Goal: Submit feedback/report problem: Submit feedback/report problem

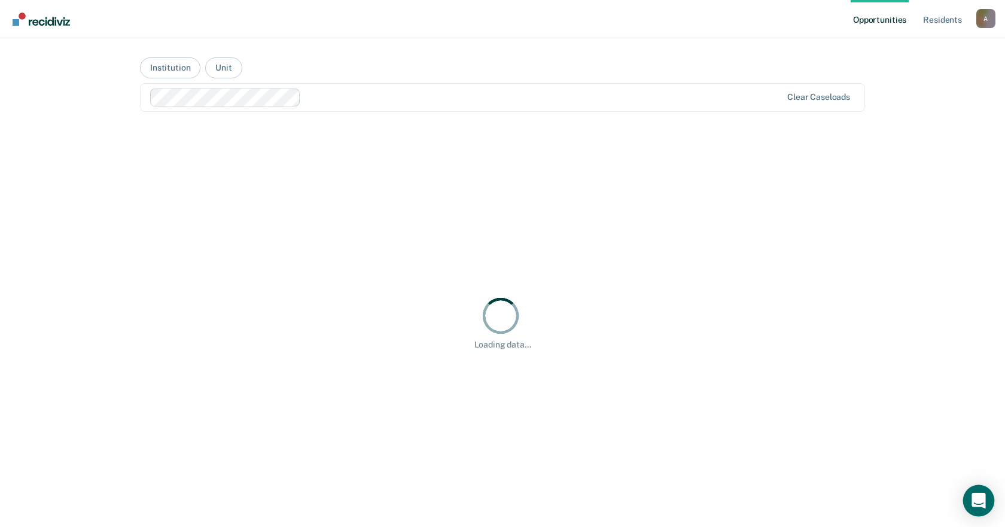
click at [976, 501] on icon "Open Intercom Messenger" at bounding box center [978, 501] width 14 height 16
click at [505, 311] on div at bounding box center [500, 315] width 45 height 45
click at [950, 19] on link "Resident s" at bounding box center [942, 19] width 44 height 38
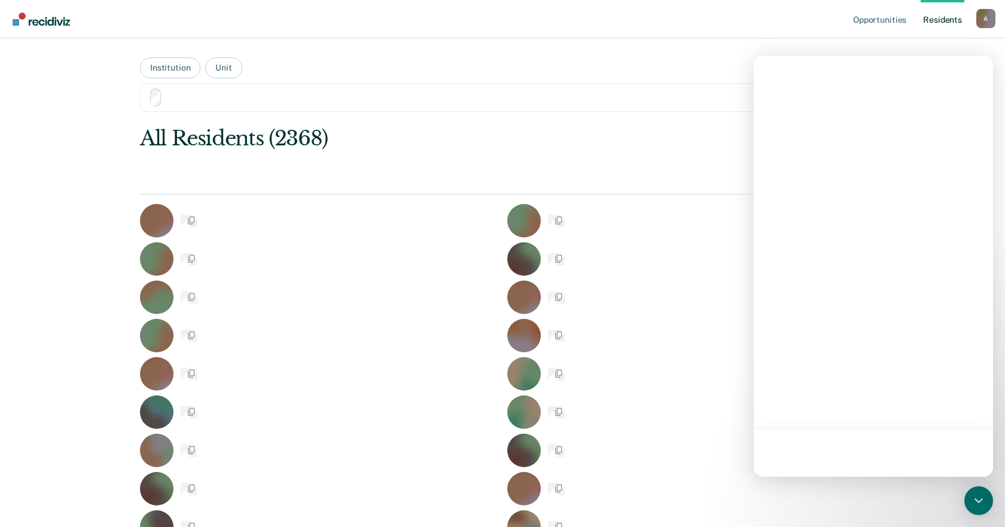
click at [693, 35] on nav "Opportunities Resident s [PERSON_NAME][EMAIL_ADDRESS][PERSON_NAME][DOMAIN_NAME]…" at bounding box center [502, 19] width 985 height 38
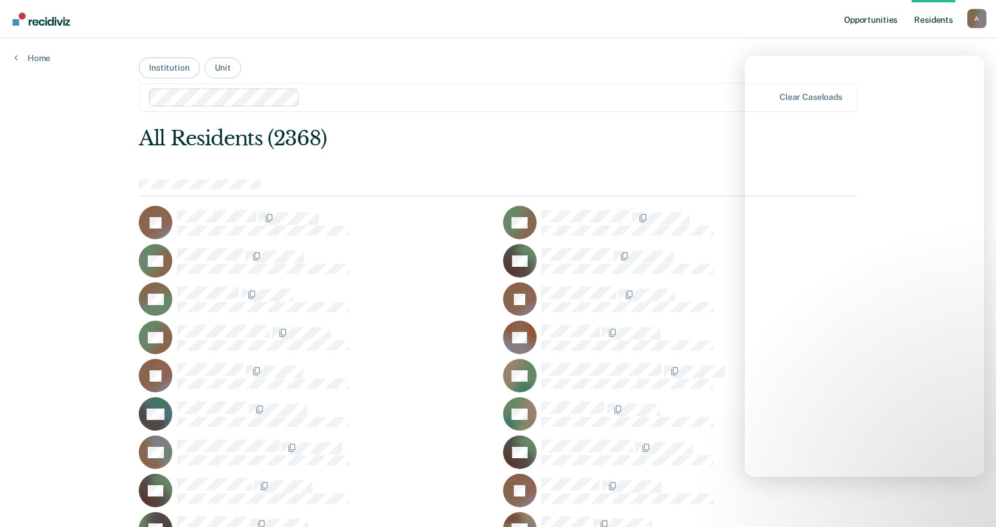
click at [604, 130] on div "All Residents (2368)" at bounding box center [426, 138] width 575 height 25
click at [870, 23] on link "Opportunities" at bounding box center [870, 19] width 58 height 38
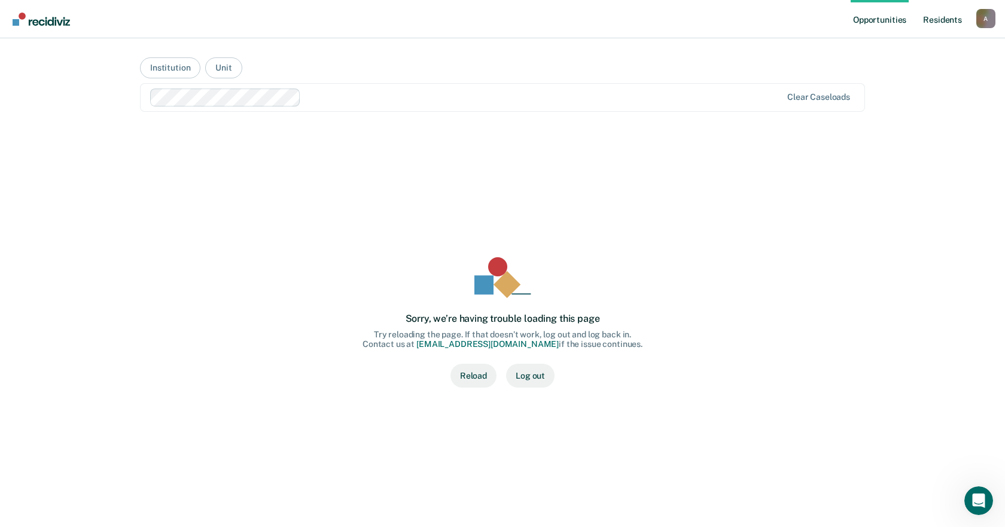
click at [944, 21] on link "Resident s" at bounding box center [942, 19] width 44 height 38
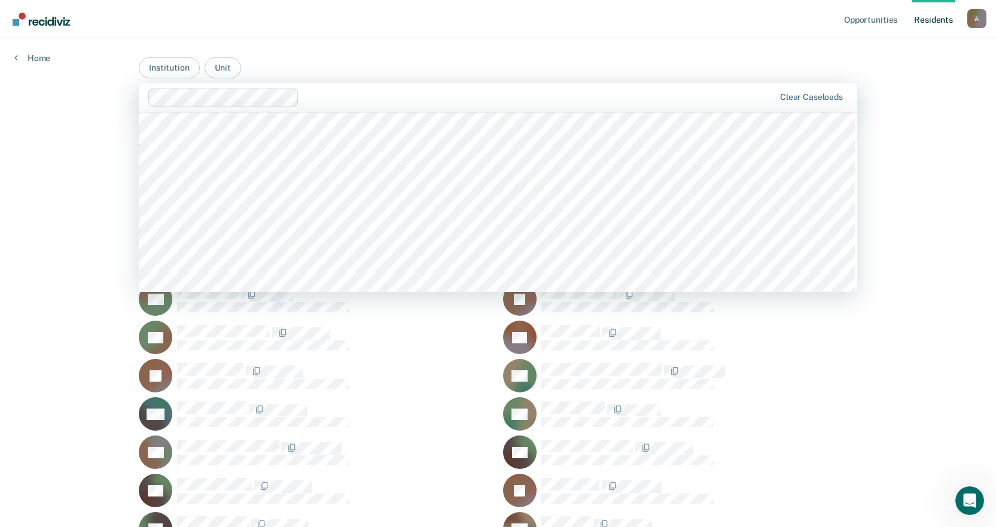
scroll to position [2990, 0]
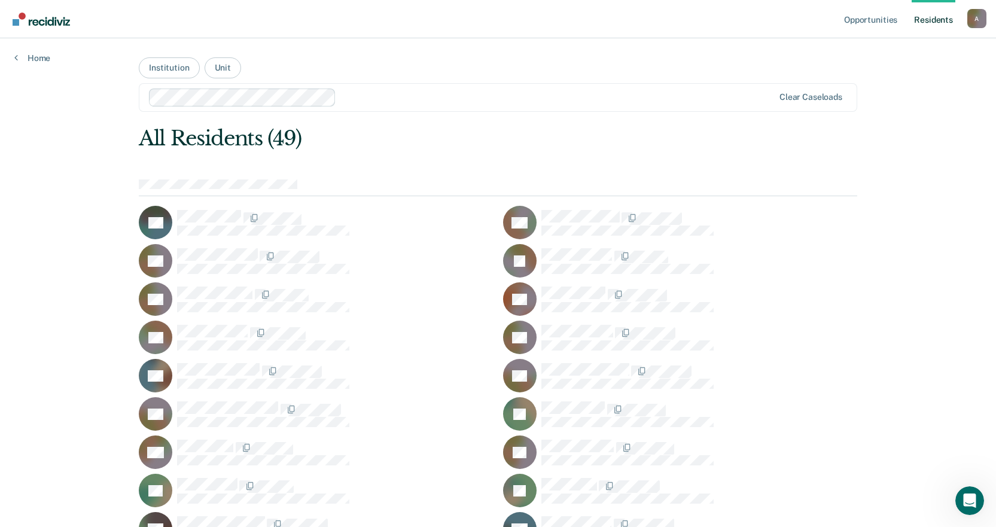
click at [392, 296] on div at bounding box center [335, 294] width 316 height 16
click at [872, 23] on link "Opportunities" at bounding box center [870, 19] width 58 height 38
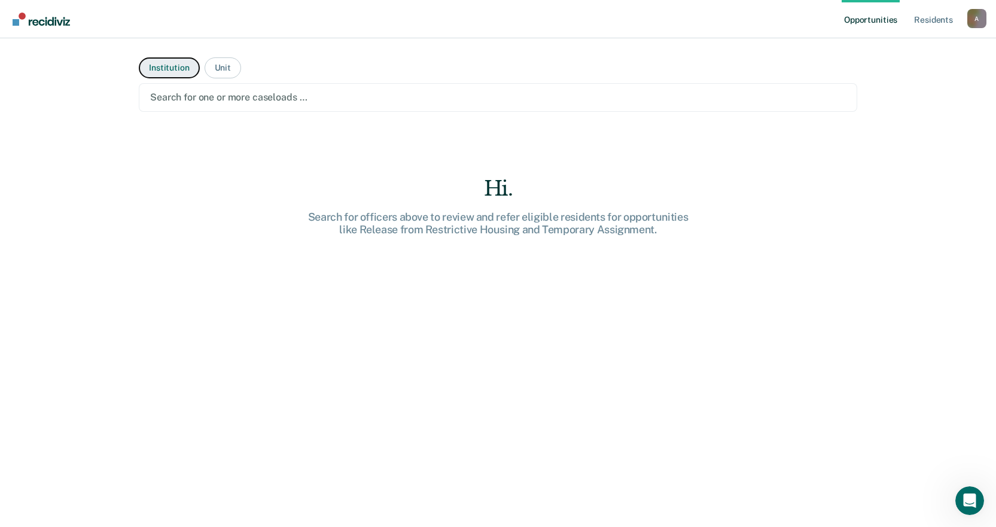
click at [184, 65] on button "Institution" at bounding box center [169, 67] width 60 height 21
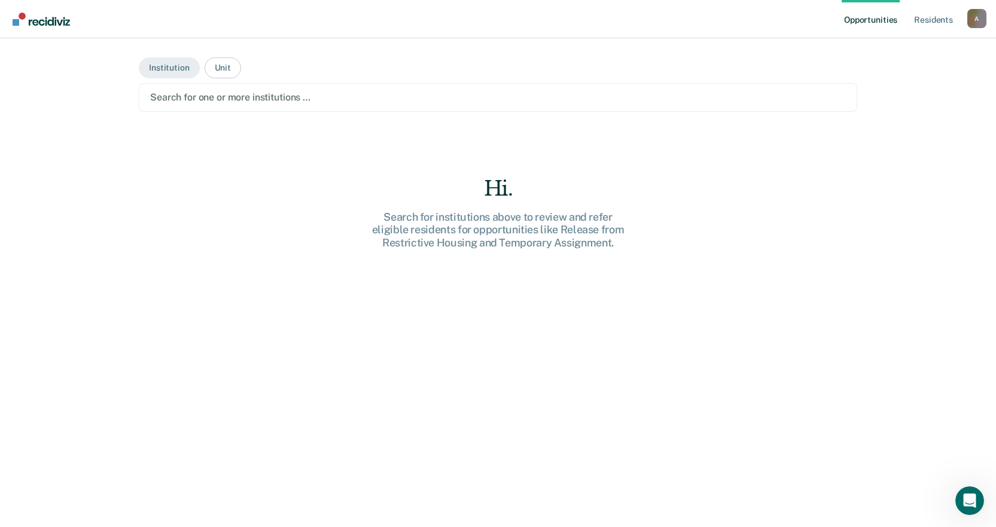
click at [253, 97] on div at bounding box center [497, 97] width 695 height 14
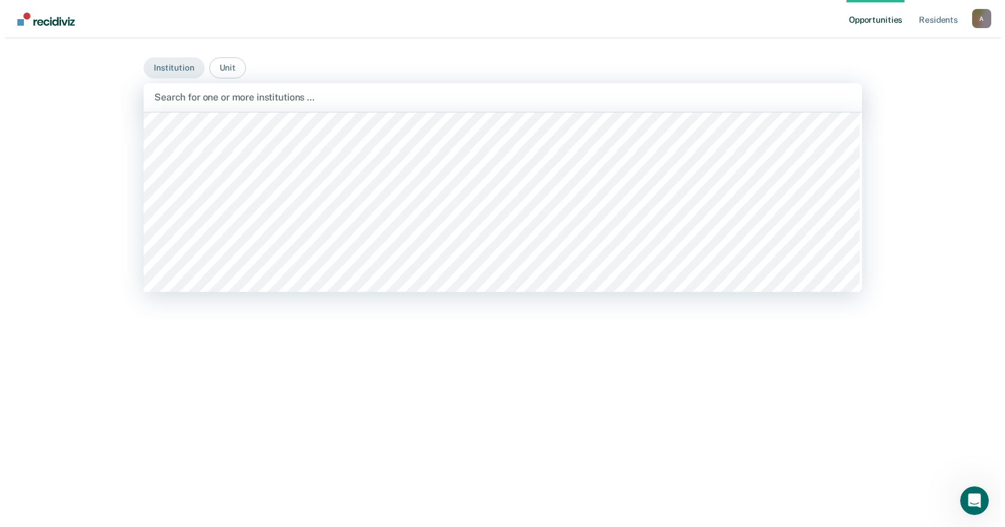
scroll to position [2977, 0]
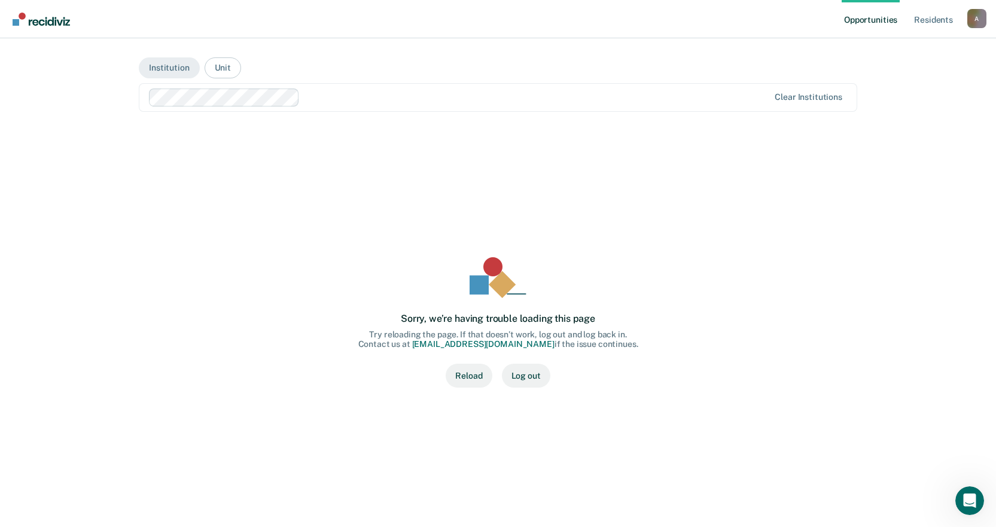
click at [463, 377] on link "3 residents on Temporary Assignment to review for their initial meaningful hear…" at bounding box center [498, 329] width 718 height 111
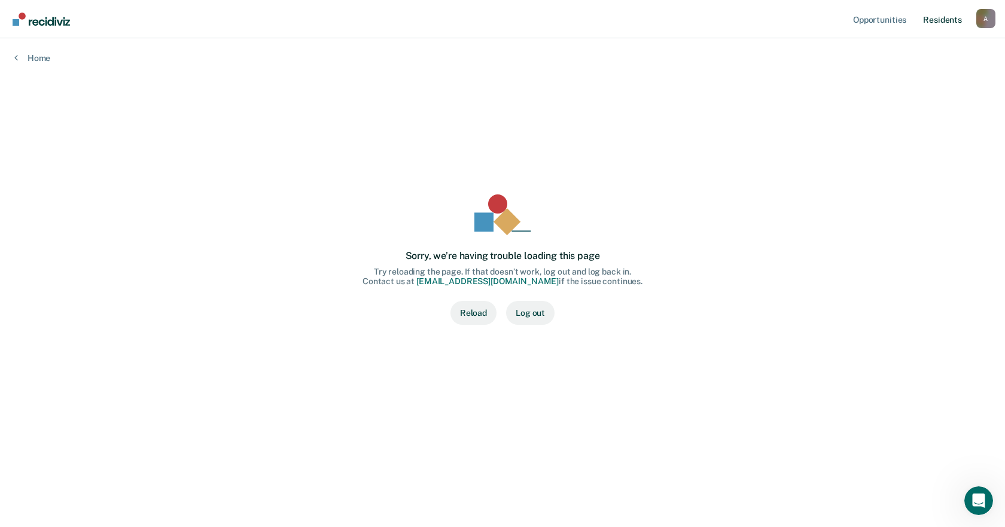
click at [932, 20] on link "Resident s" at bounding box center [942, 19] width 44 height 38
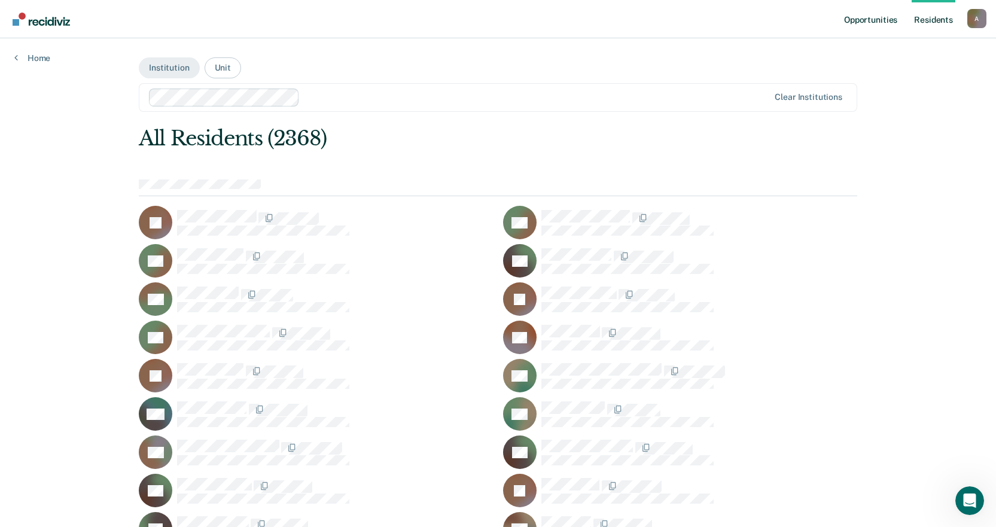
click at [872, 20] on link "Opportunities" at bounding box center [870, 19] width 58 height 38
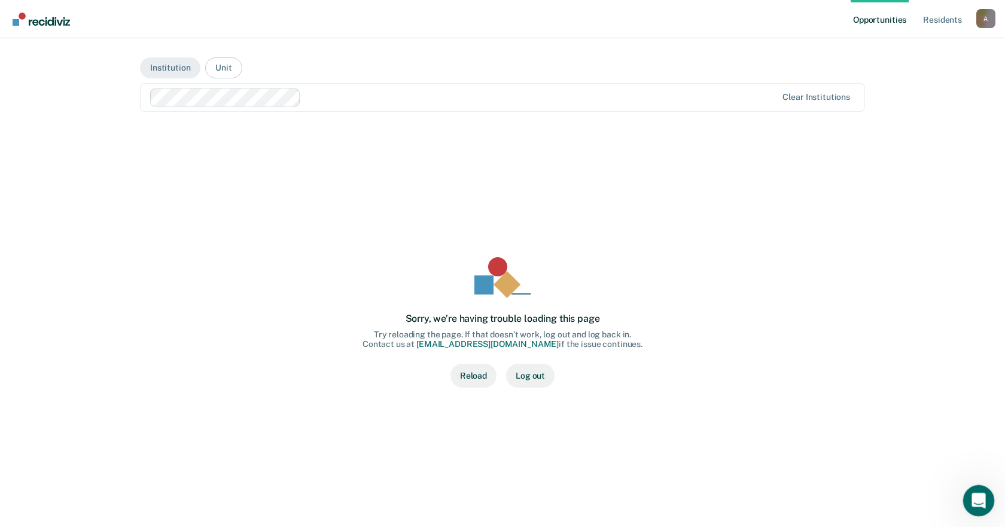
click at [976, 496] on icon "Open Intercom Messenger" at bounding box center [976, 499] width 8 height 10
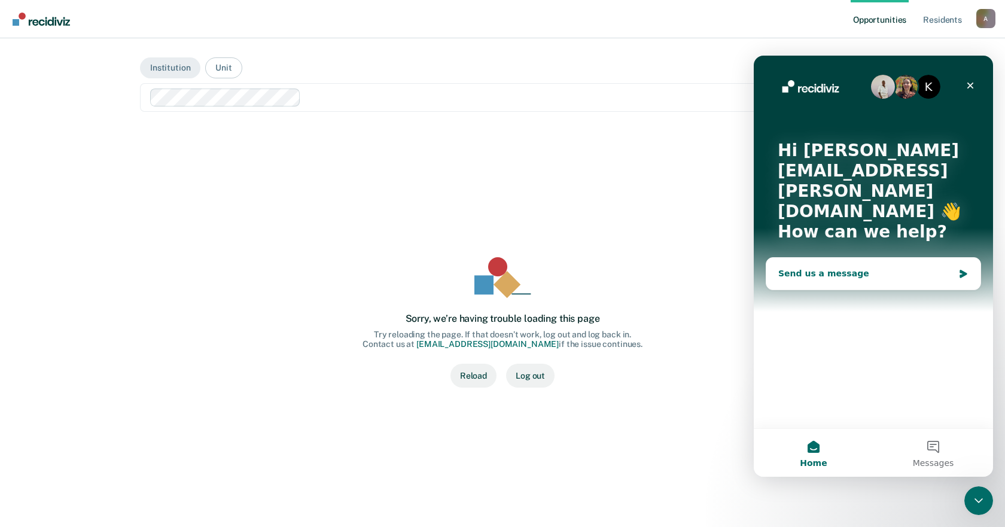
click at [783, 267] on div "Send us a message" at bounding box center [865, 273] width 175 height 13
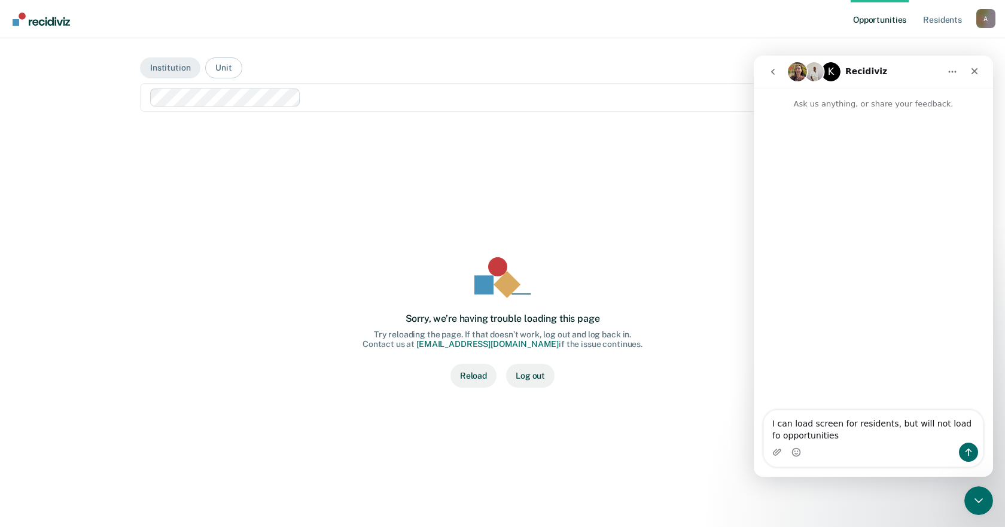
click at [824, 435] on textarea "I can load screen for residents, but will not load fo opportunities" at bounding box center [873, 426] width 219 height 32
click at [956, 422] on textarea "I can load screen for residents, but will not load fo opportunities. Says Reloa…" at bounding box center [873, 426] width 219 height 32
type textarea "I can load screen for residents, but will not load for opportunities. Says Relo…"
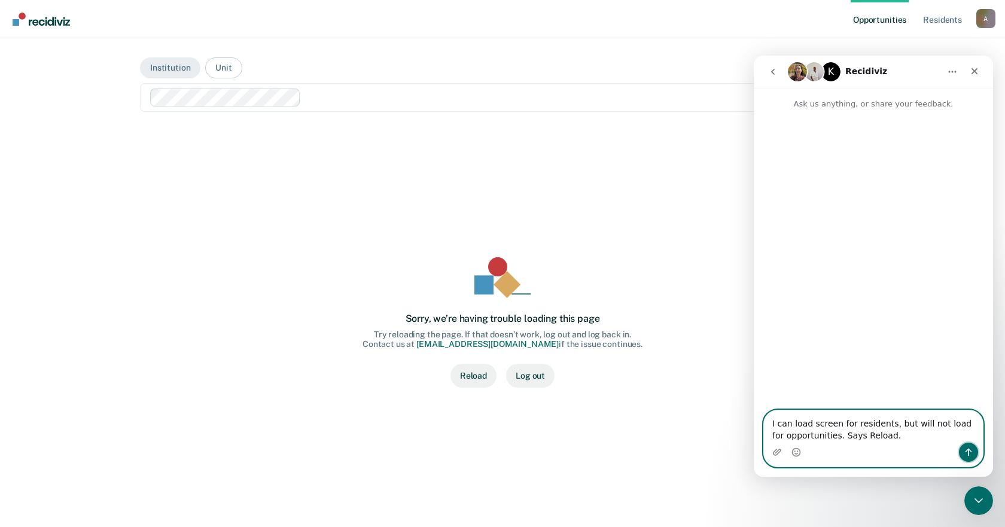
click at [966, 452] on icon "Send a message…" at bounding box center [968, 452] width 10 height 10
